Goal: Task Accomplishment & Management: Manage account settings

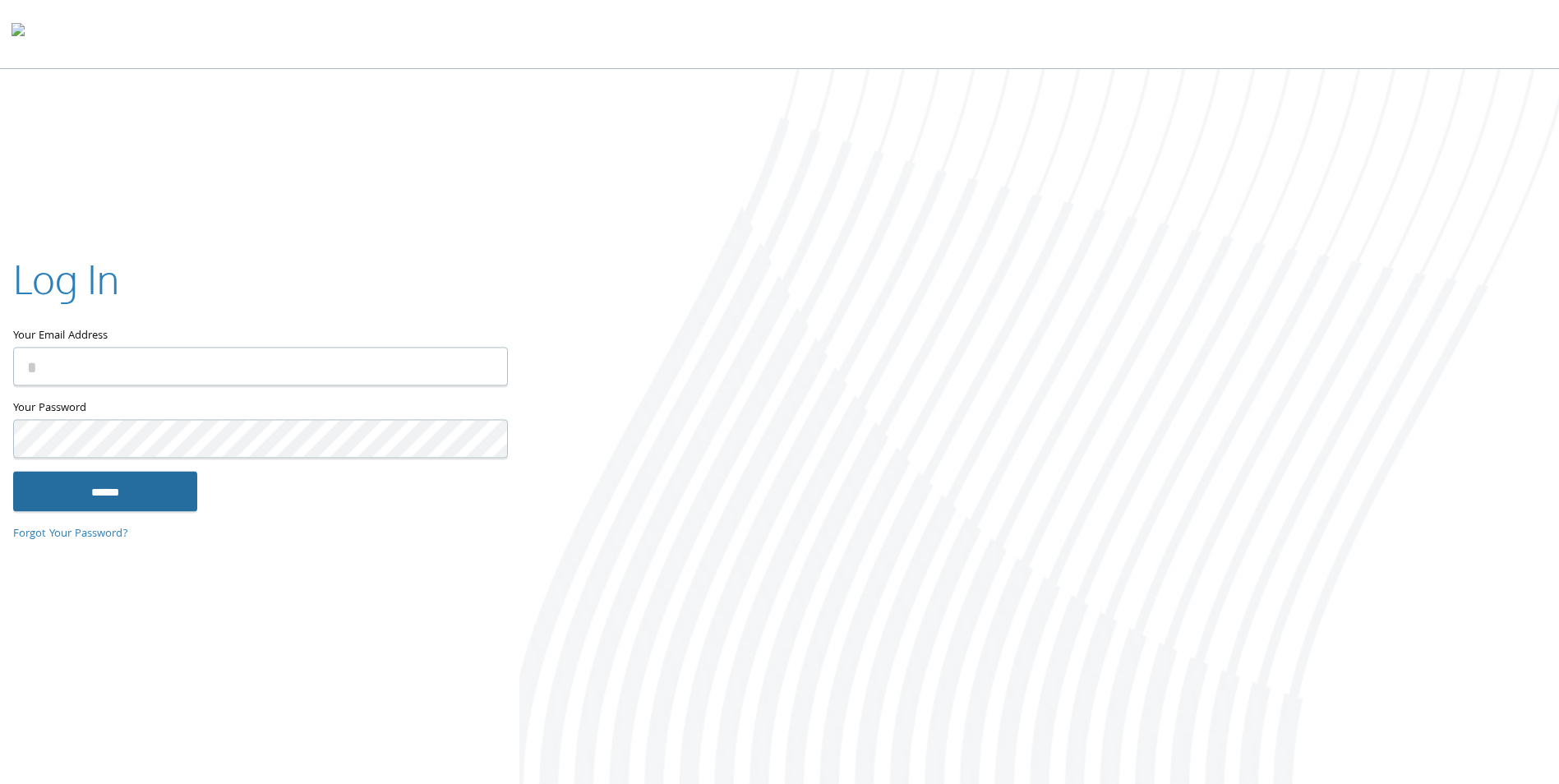
type input "**********"
click at [92, 498] on input "******" at bounding box center [105, 491] width 184 height 39
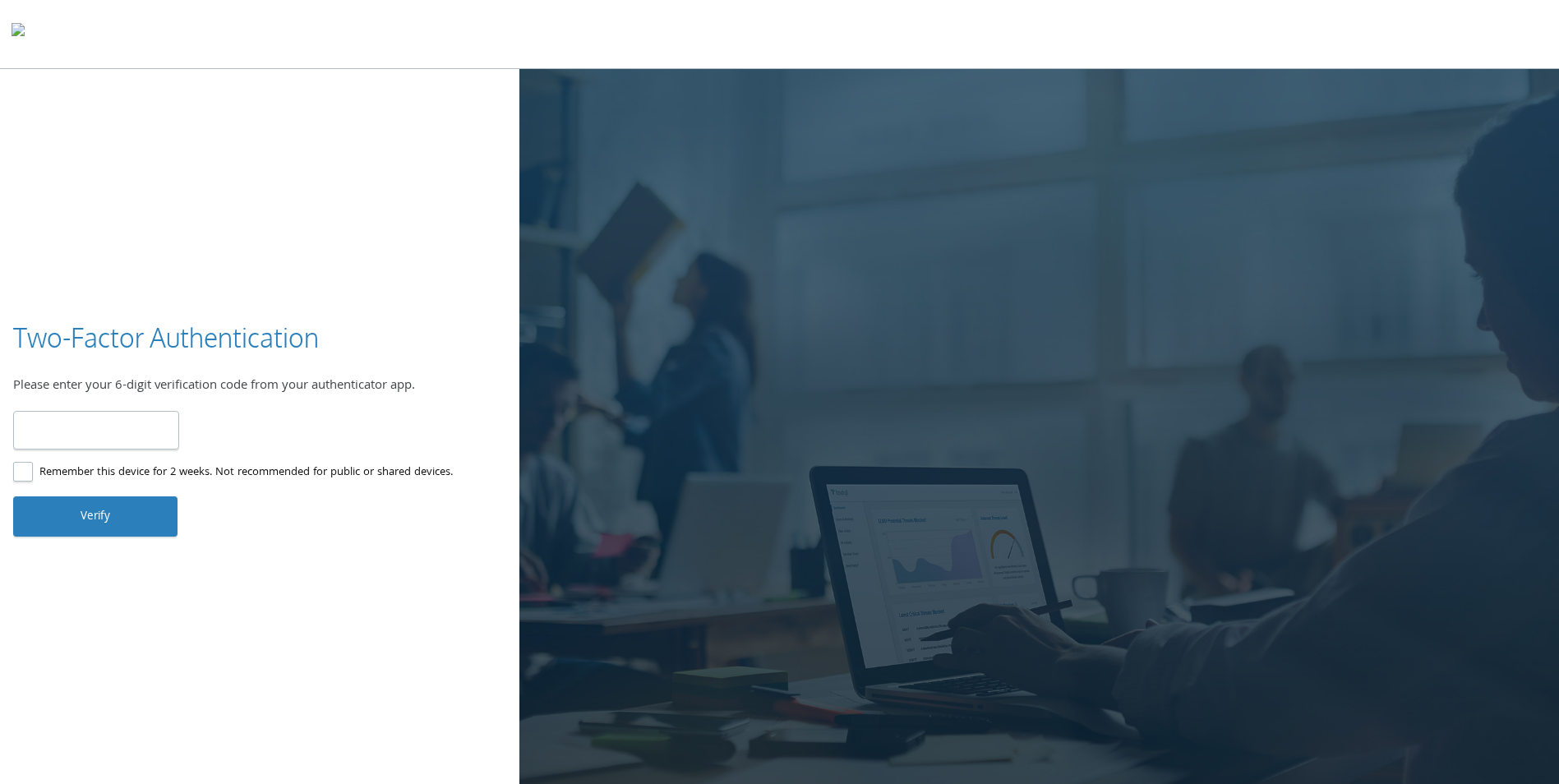
click at [63, 434] on input "number" at bounding box center [96, 430] width 166 height 38
type input "******"
